Goal: Task Accomplishment & Management: Use online tool/utility

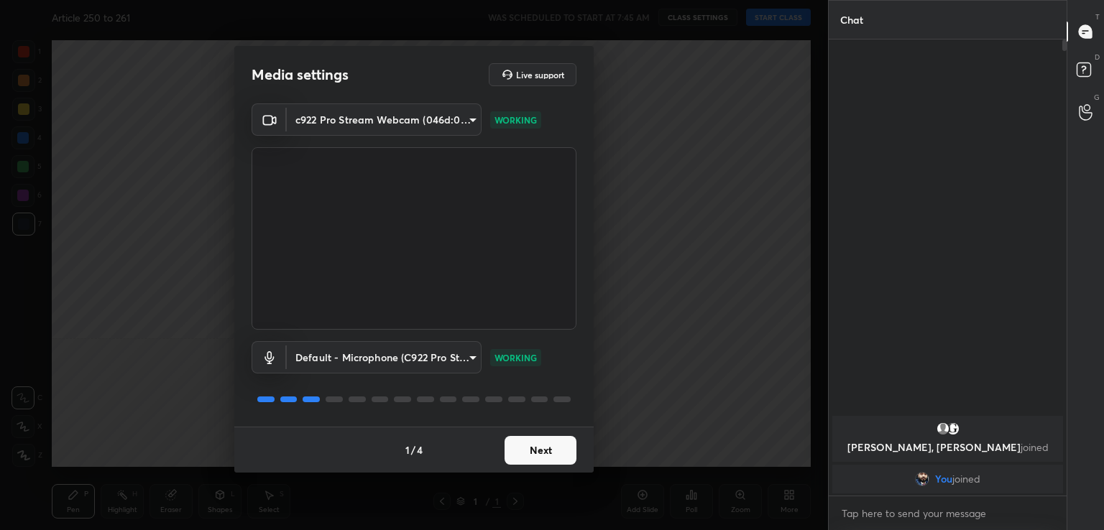
click at [525, 455] on button "Next" at bounding box center [540, 450] width 72 height 29
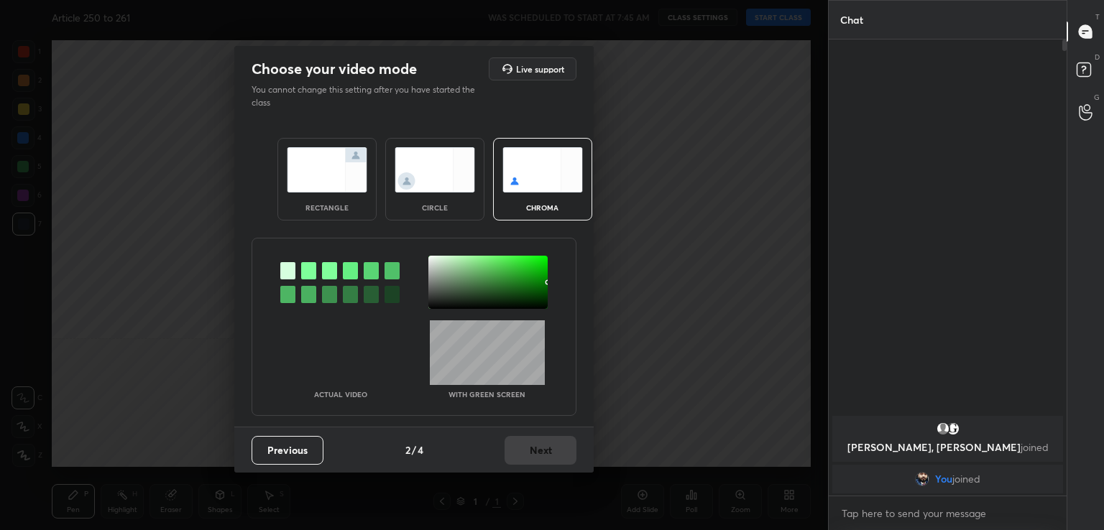
click at [305, 264] on div at bounding box center [308, 270] width 15 height 17
click at [430, 288] on div at bounding box center [487, 282] width 119 height 53
click at [540, 455] on button "Next" at bounding box center [540, 450] width 72 height 29
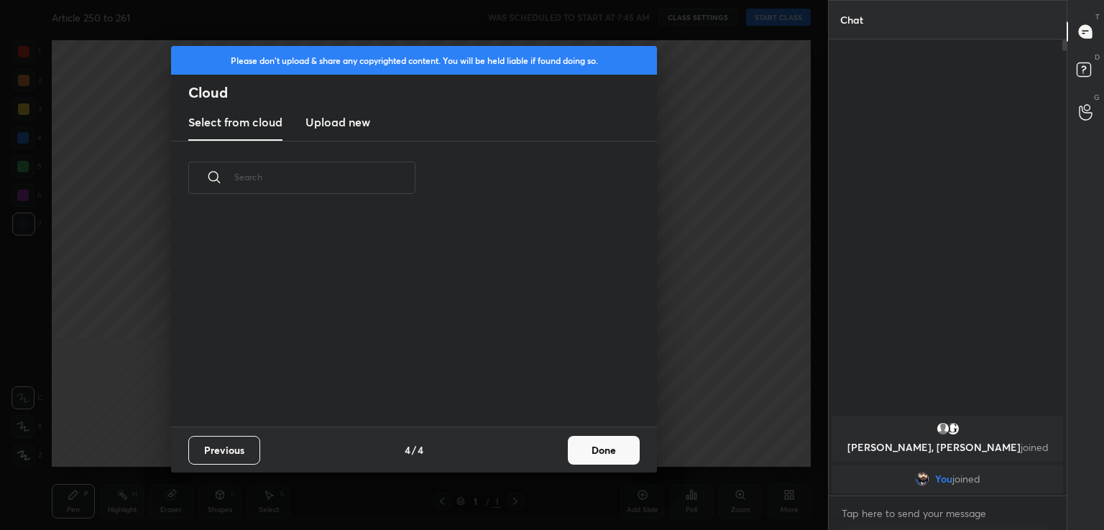
scroll to position [4, 7]
drag, startPoint x: 540, startPoint y: 455, endPoint x: 632, endPoint y: 449, distance: 91.4
click at [632, 449] on div "Previous 4 / 4 Done" at bounding box center [414, 450] width 486 height 46
click at [632, 449] on button "Done" at bounding box center [604, 450] width 72 height 29
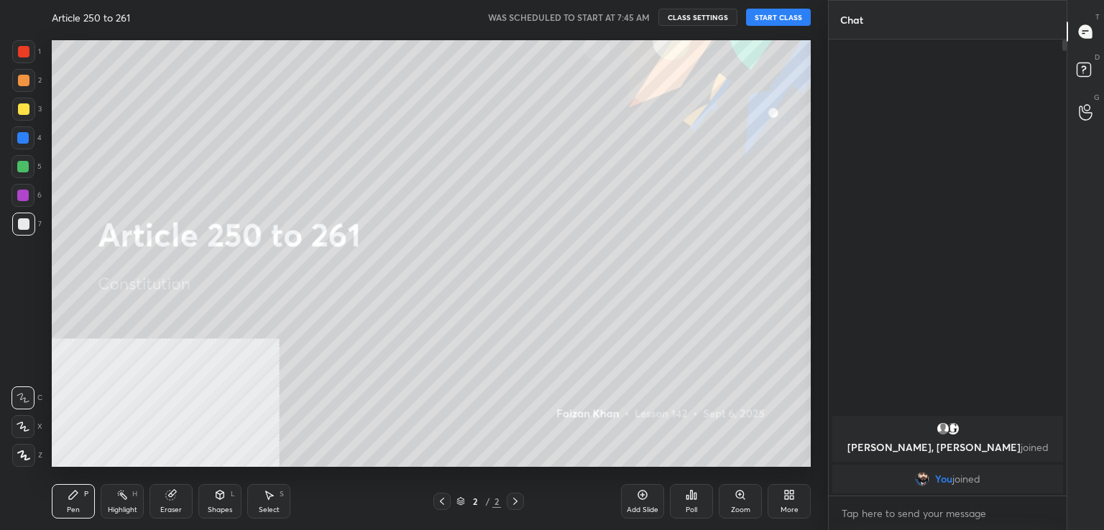
click at [780, 15] on button "START CLASS" at bounding box center [778, 17] width 65 height 17
click at [780, 15] on button "End Class" at bounding box center [781, 17] width 59 height 17
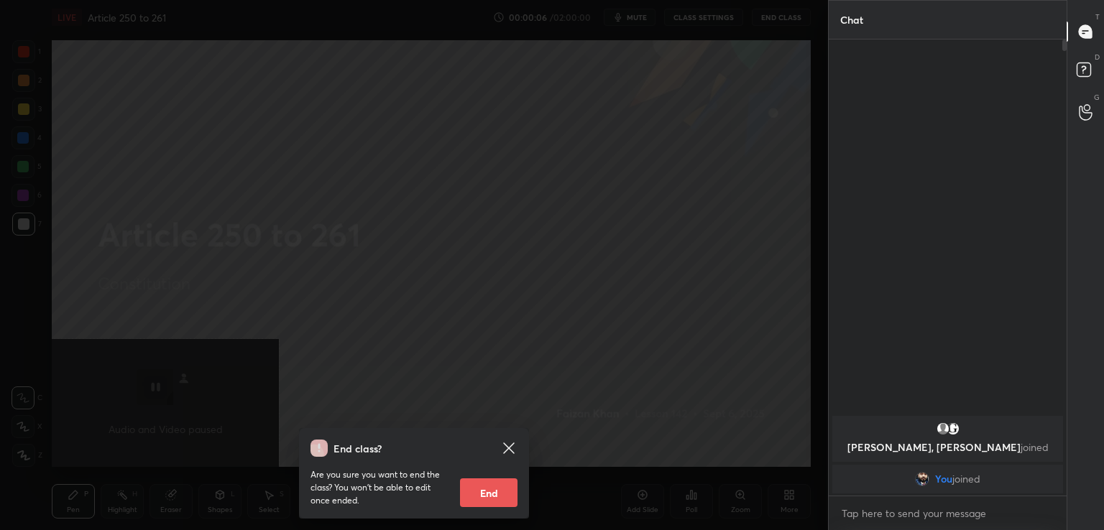
click at [470, 504] on button "End" at bounding box center [488, 493] width 57 height 29
type textarea "x"
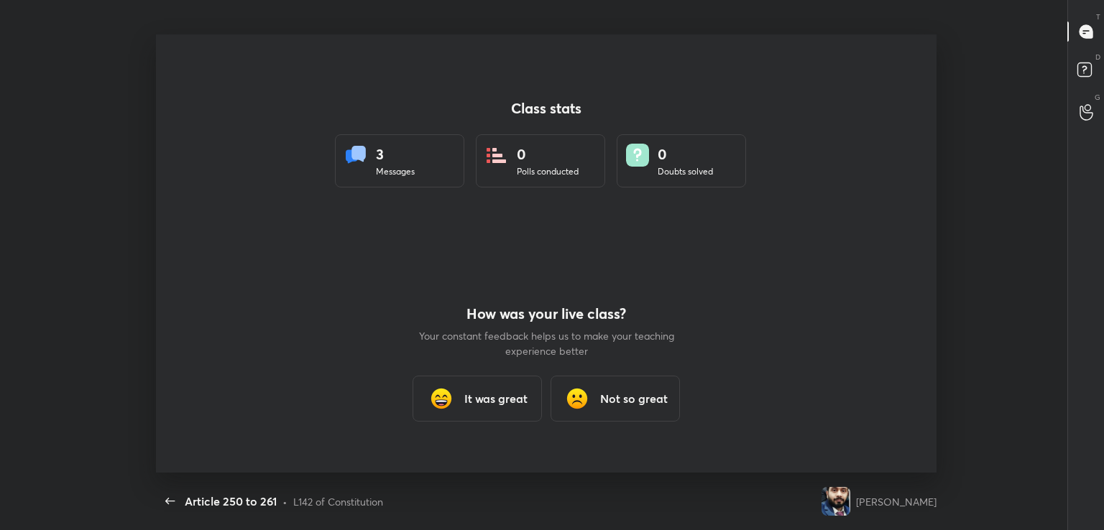
scroll to position [438, 1092]
